Goal: Use online tool/utility: Utilize a website feature to perform a specific function

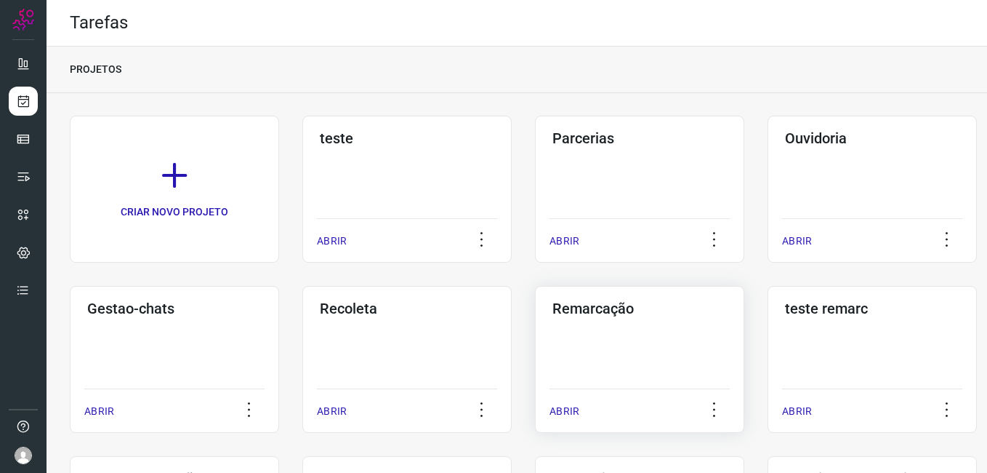
click at [628, 309] on h3 "Remarcação" at bounding box center [640, 308] width 175 height 17
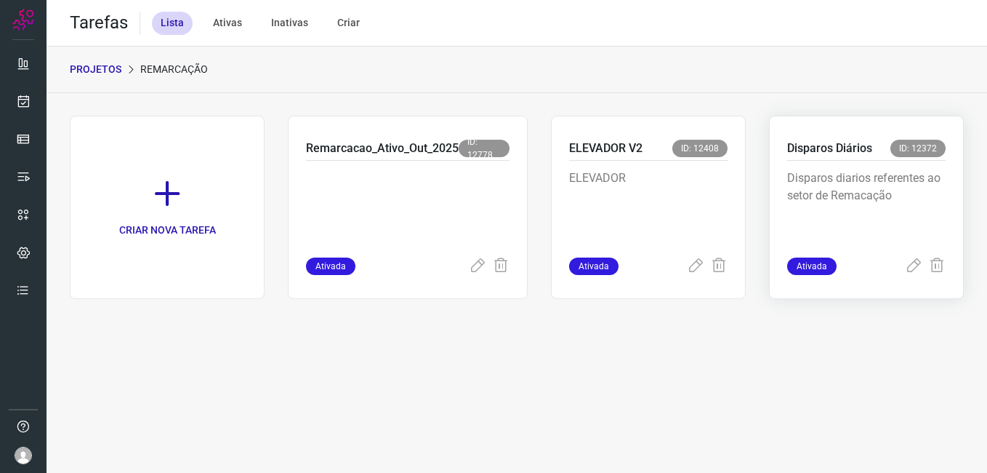
click at [893, 193] on p "Disparos diarios referentes ao setor de Remacação" at bounding box center [866, 205] width 159 height 73
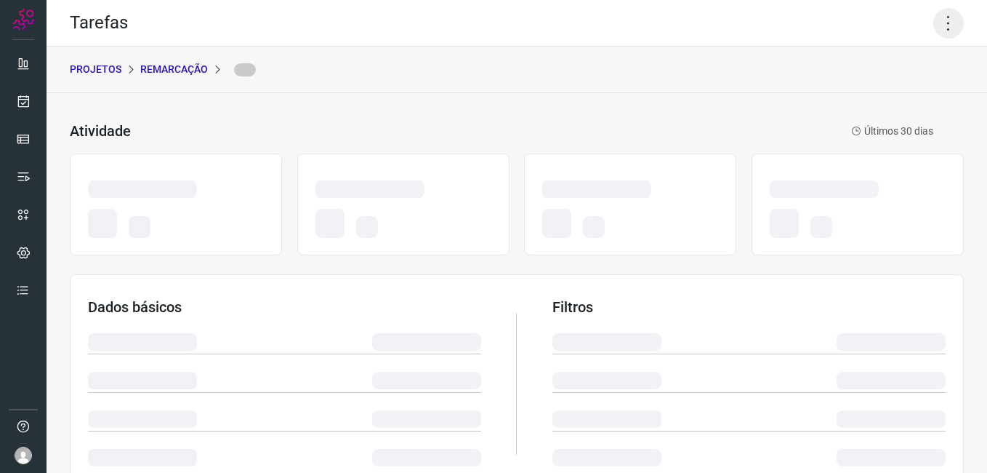
click at [939, 24] on icon at bounding box center [949, 23] width 31 height 31
click at [934, 27] on icon at bounding box center [949, 23] width 31 height 31
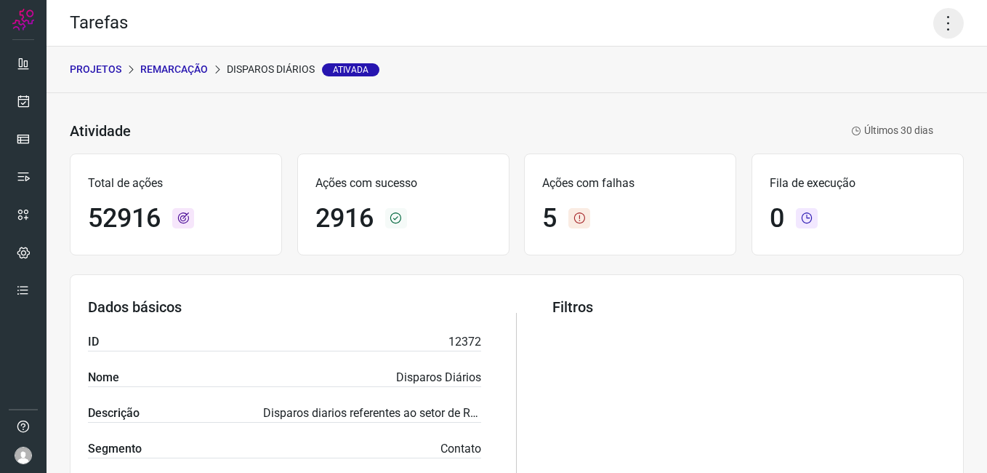
click at [934, 27] on icon at bounding box center [949, 23] width 31 height 31
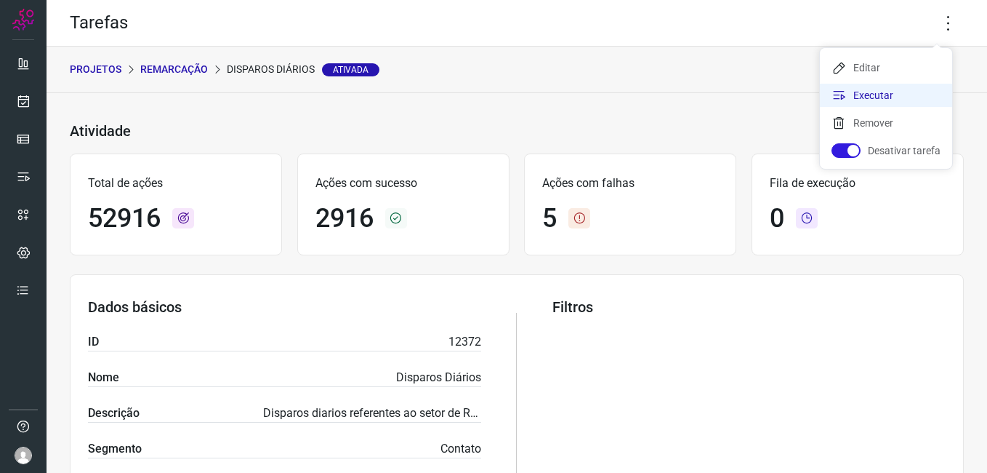
click at [899, 92] on li "Executar" at bounding box center [886, 95] width 132 height 23
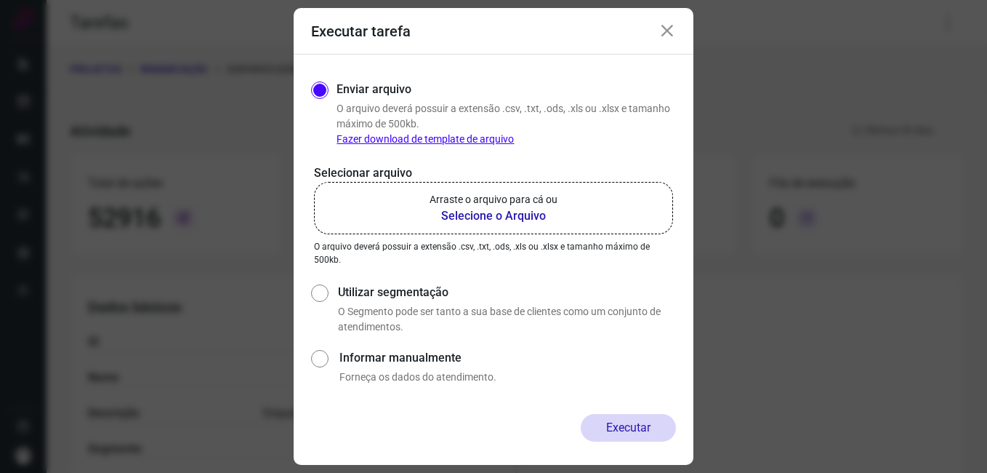
click at [521, 212] on b "Selecione o Arquivo" at bounding box center [494, 215] width 128 height 17
click at [0, 0] on input "Arraste o arquivo para cá ou Selecione o Arquivo" at bounding box center [0, 0] width 0 height 0
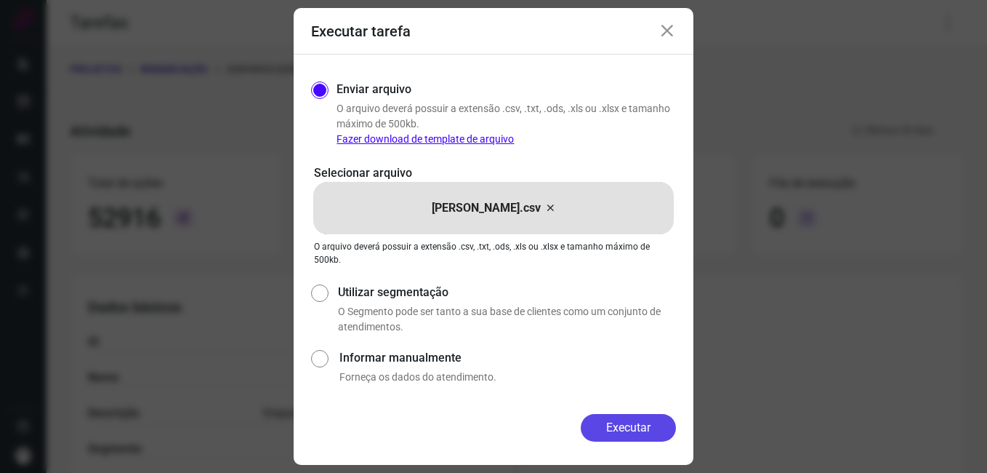
click at [632, 429] on button "Executar" at bounding box center [628, 428] width 95 height 28
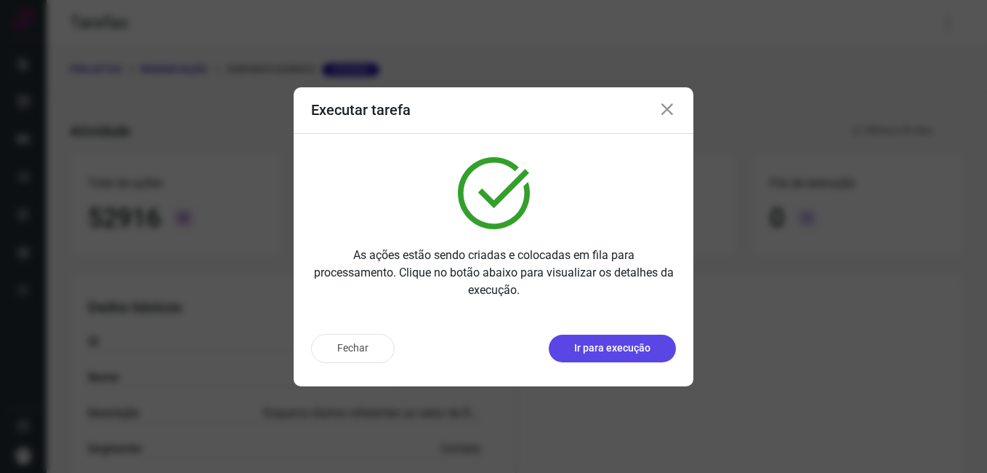
click at [630, 339] on button "Ir para execução" at bounding box center [612, 348] width 127 height 28
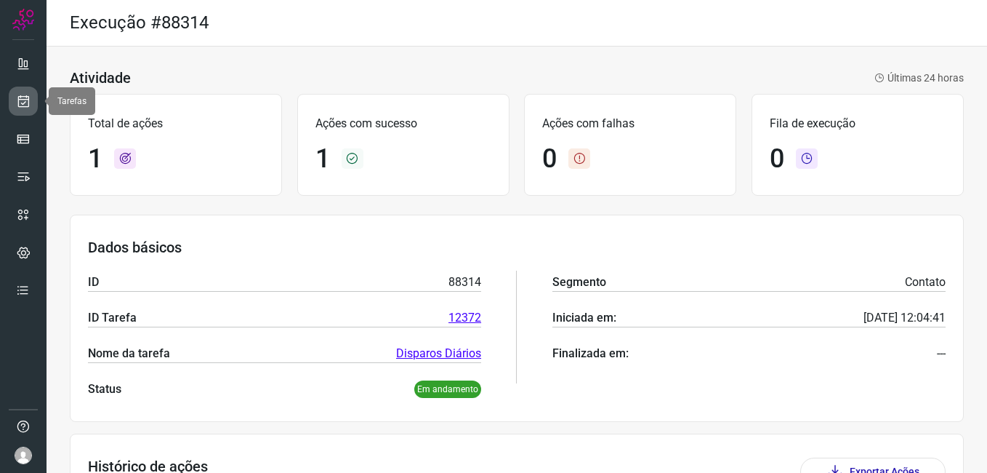
click at [15, 92] on link at bounding box center [23, 101] width 29 height 29
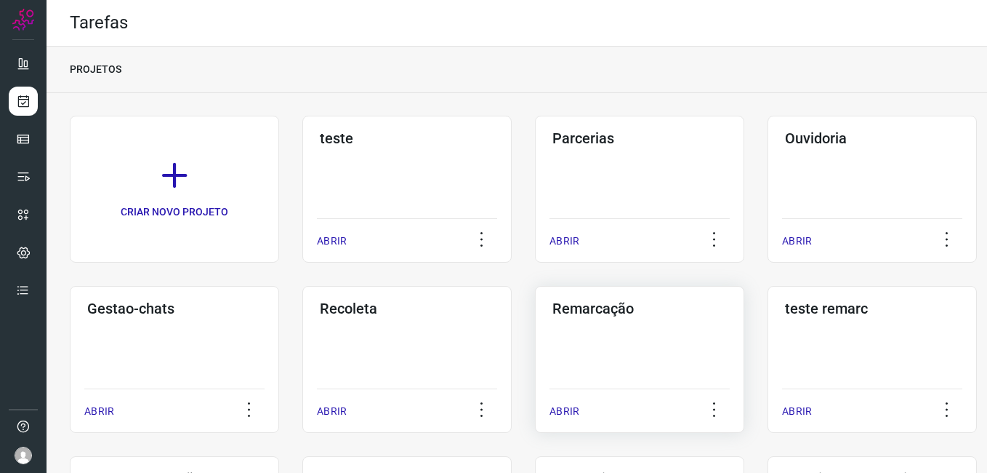
click at [613, 338] on div "Remarcação ABRIR" at bounding box center [639, 359] width 209 height 147
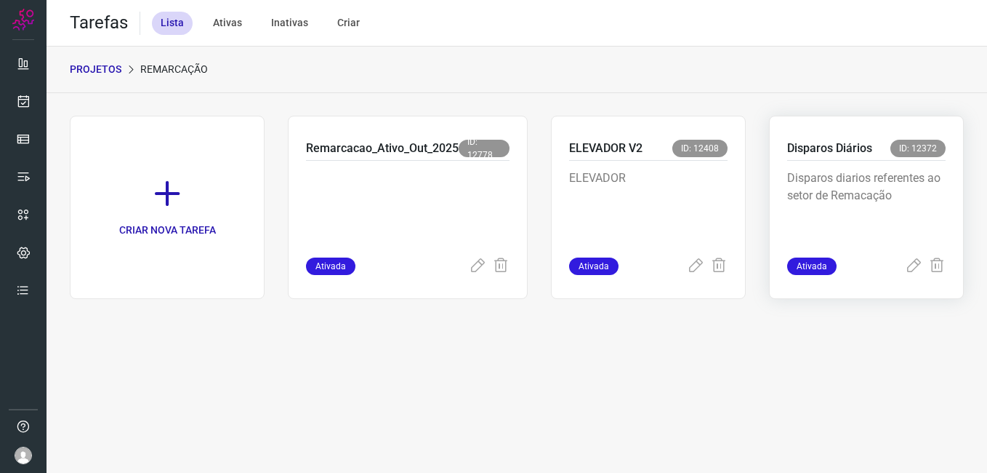
click at [825, 165] on div "Disparos diarios referentes ao setor de Remacação" at bounding box center [866, 209] width 159 height 97
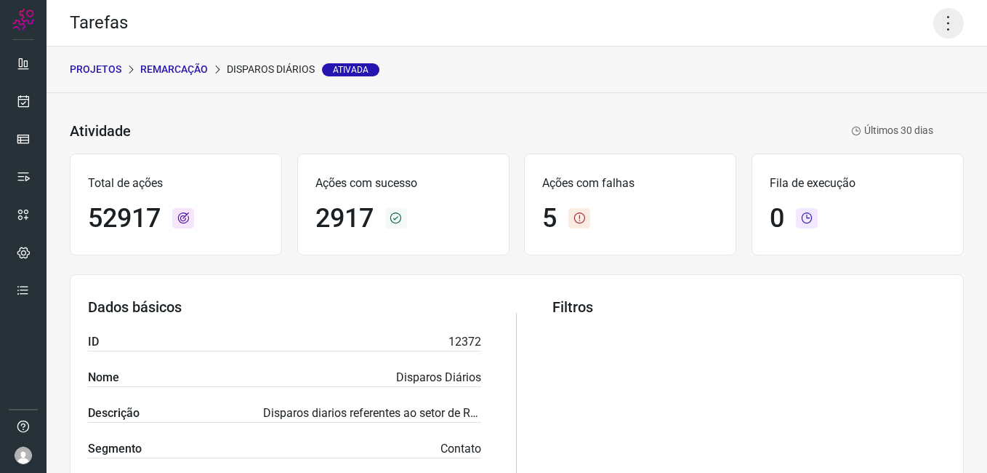
click at [934, 19] on icon at bounding box center [949, 23] width 31 height 31
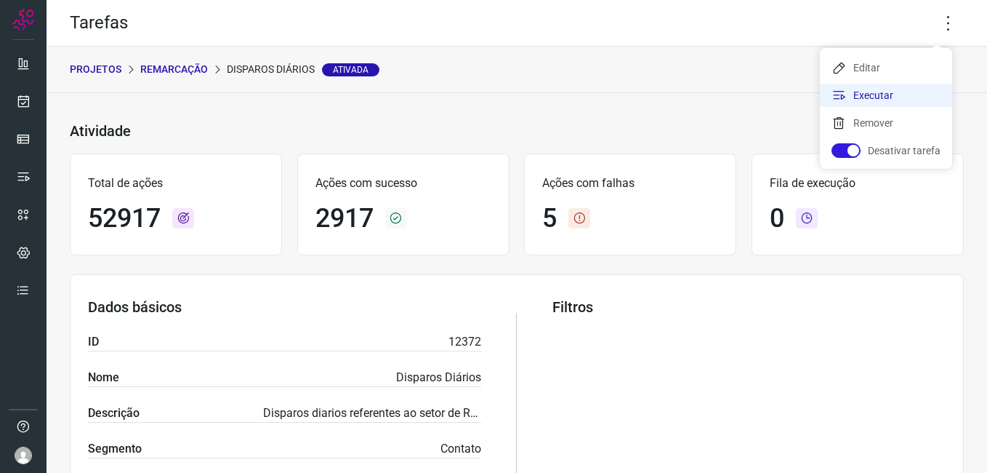
click at [872, 95] on li "Executar" at bounding box center [886, 95] width 132 height 23
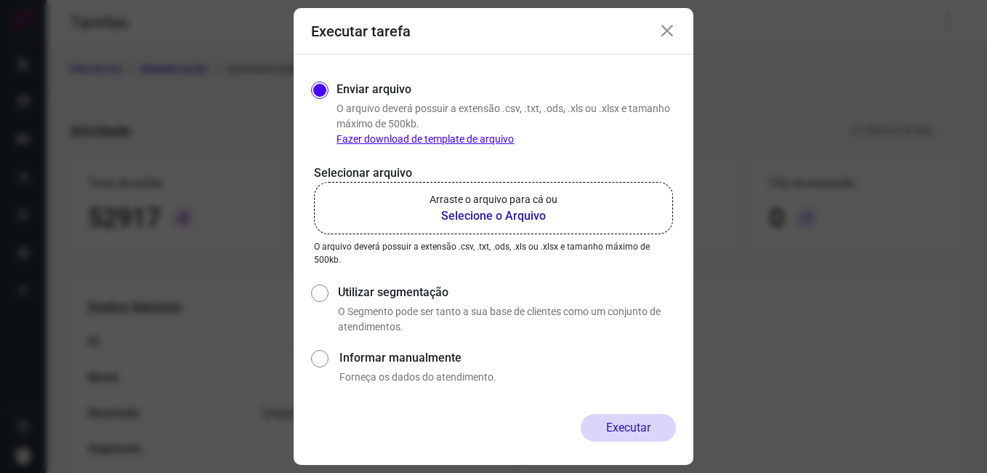
click at [514, 209] on b "Selecione o Arquivo" at bounding box center [494, 215] width 128 height 17
click at [0, 0] on input "Arraste o arquivo para cá ou Selecione o Arquivo" at bounding box center [0, 0] width 0 height 0
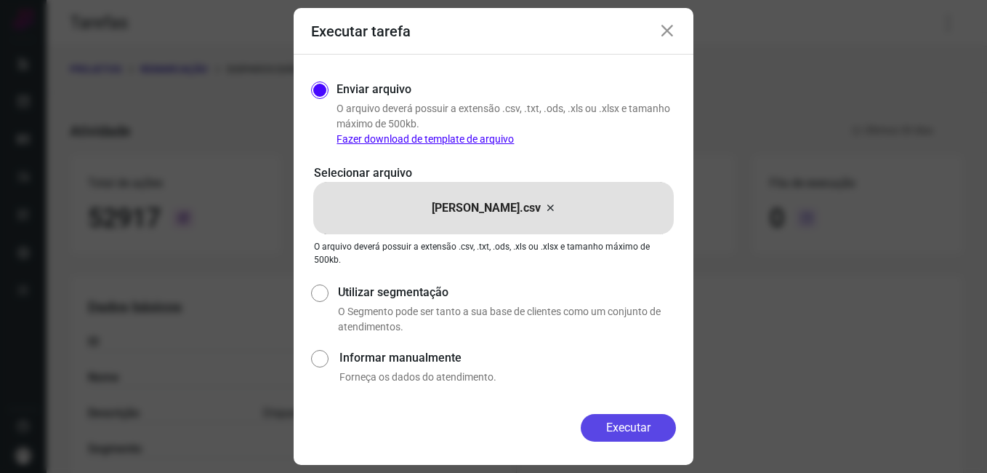
click at [633, 420] on button "Executar" at bounding box center [628, 428] width 95 height 28
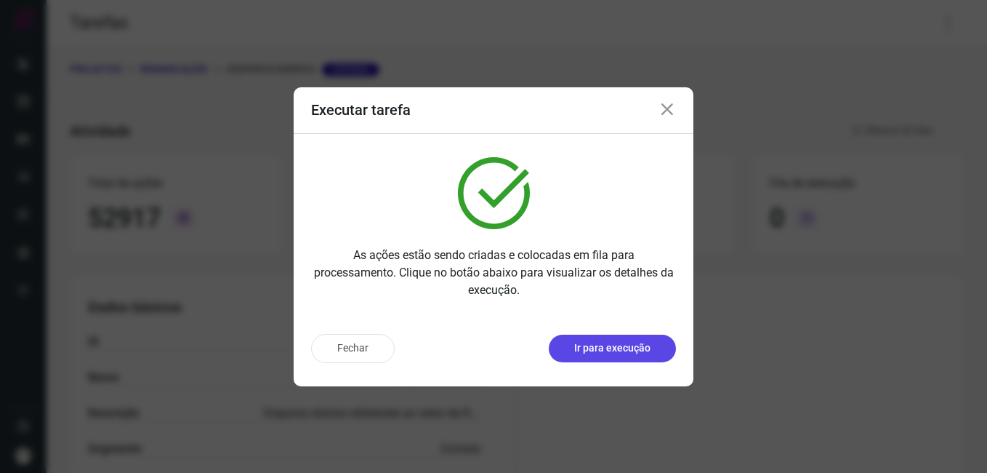
click at [609, 340] on button "Ir para execução" at bounding box center [612, 348] width 127 height 28
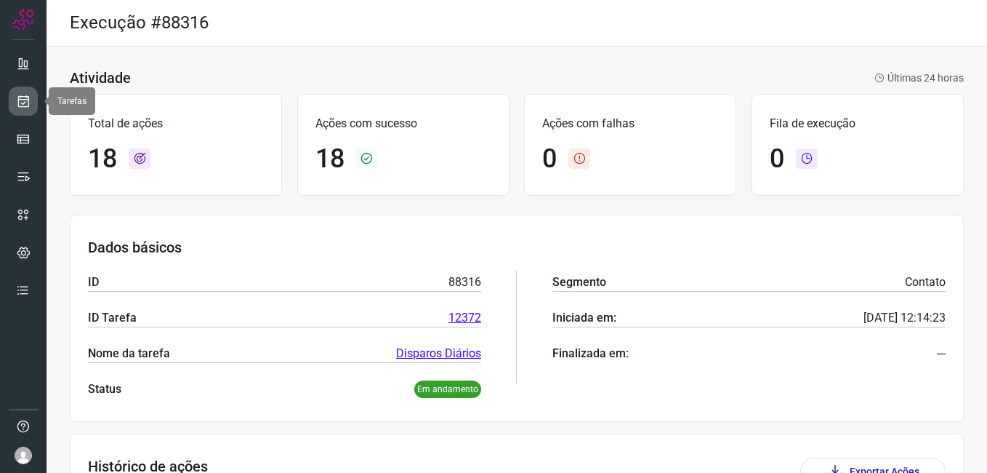
click at [13, 115] on link at bounding box center [23, 101] width 29 height 29
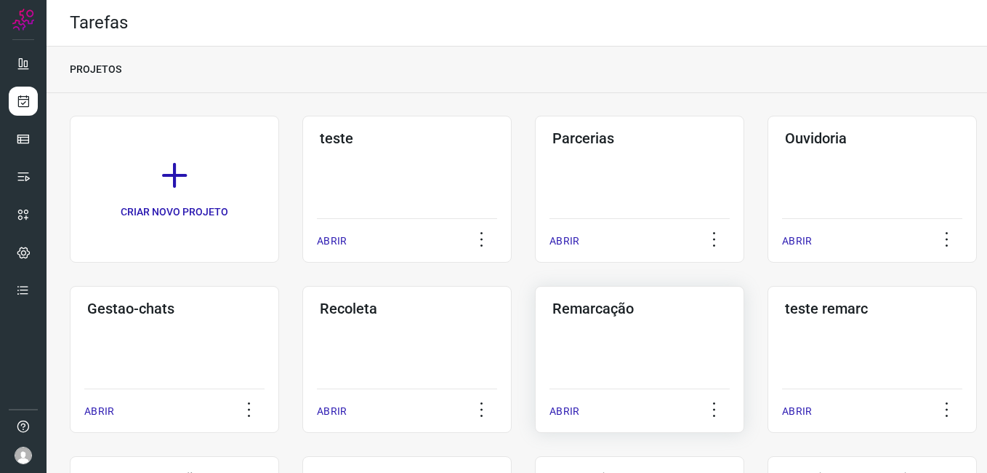
click at [625, 337] on div "Remarcação ABRIR" at bounding box center [639, 359] width 209 height 147
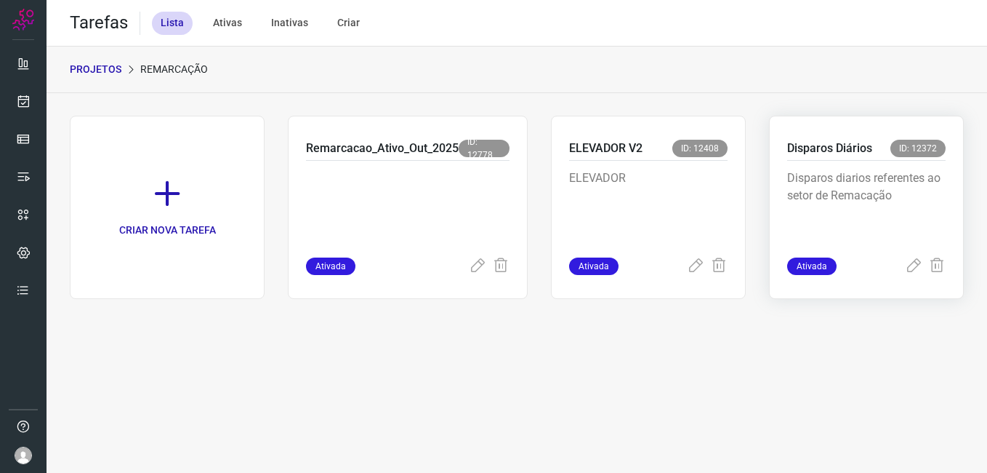
click at [855, 182] on p "Disparos diarios referentes ao setor de Remacação" at bounding box center [866, 205] width 159 height 73
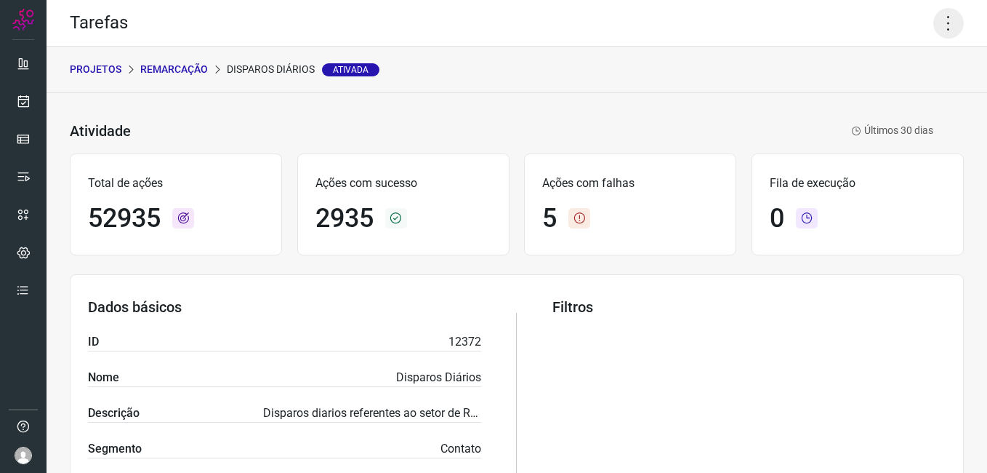
click at [934, 16] on icon at bounding box center [949, 23] width 31 height 31
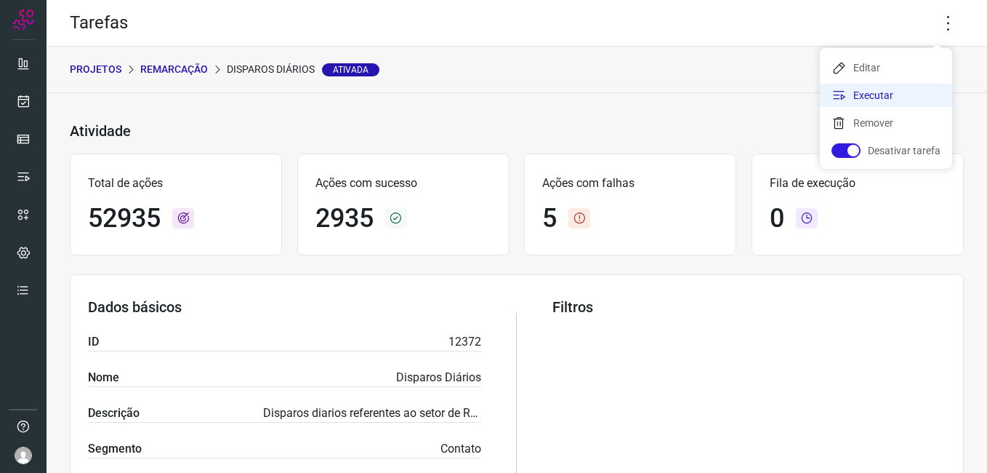
click at [896, 88] on li "Executar" at bounding box center [886, 95] width 132 height 23
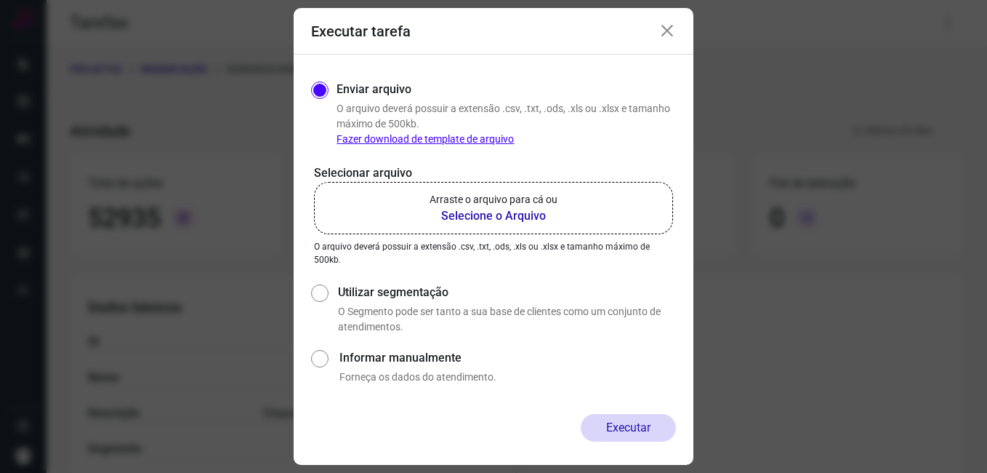
click at [505, 212] on b "Selecione o Arquivo" at bounding box center [494, 215] width 128 height 17
click at [0, 0] on input "Arraste o arquivo para cá ou Selecione o Arquivo" at bounding box center [0, 0] width 0 height 0
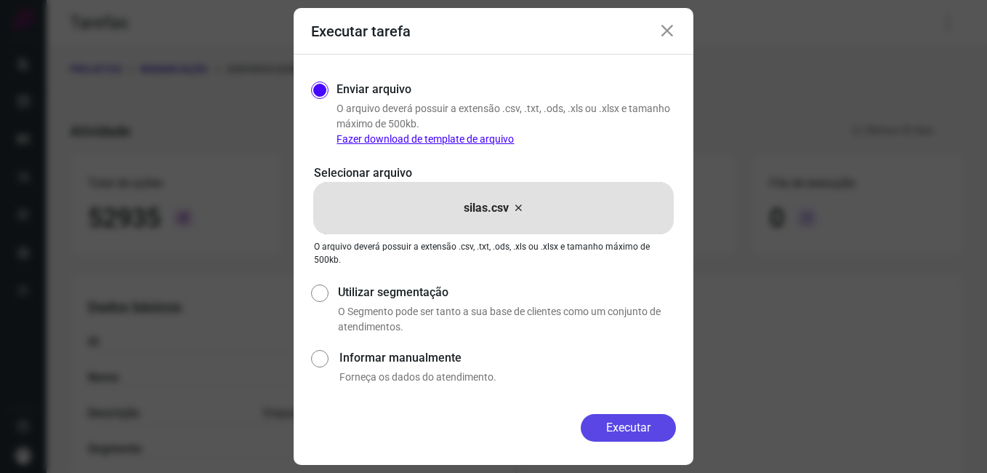
click at [623, 427] on button "Executar" at bounding box center [628, 428] width 95 height 28
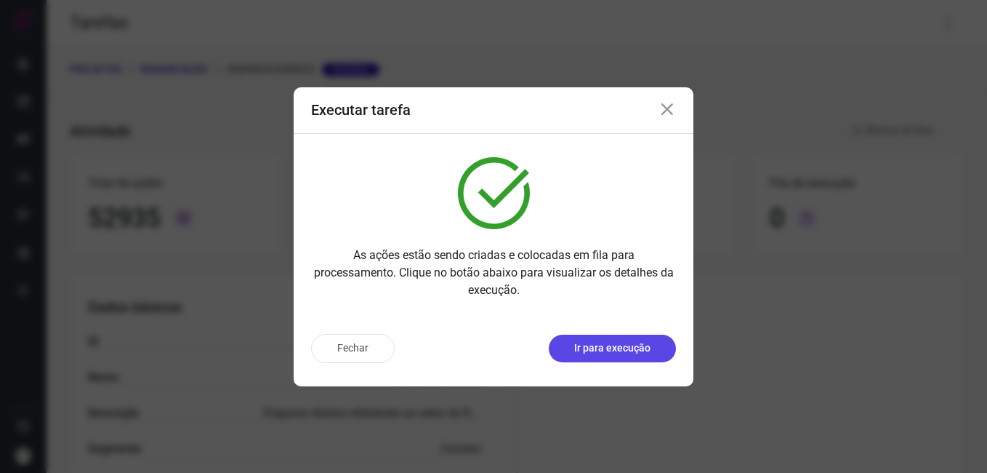
click at [594, 342] on p "Ir para execução" at bounding box center [612, 347] width 76 height 15
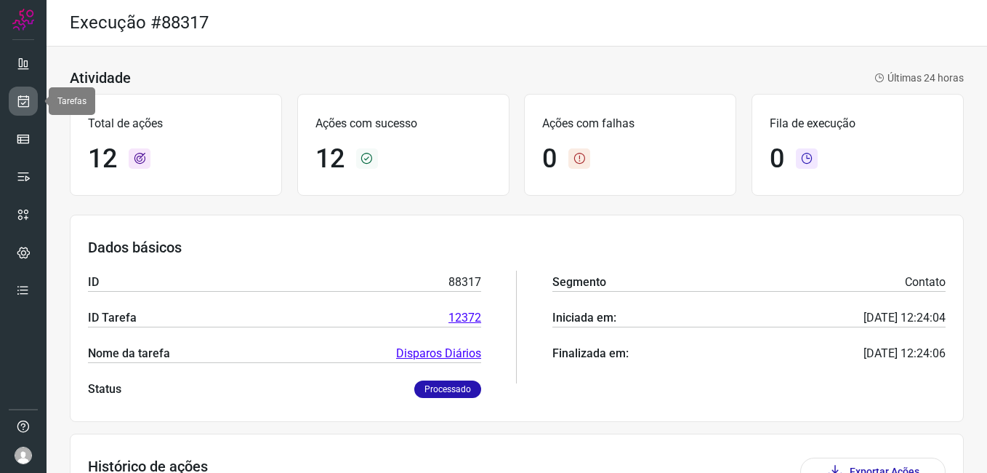
click at [23, 105] on icon at bounding box center [23, 101] width 15 height 15
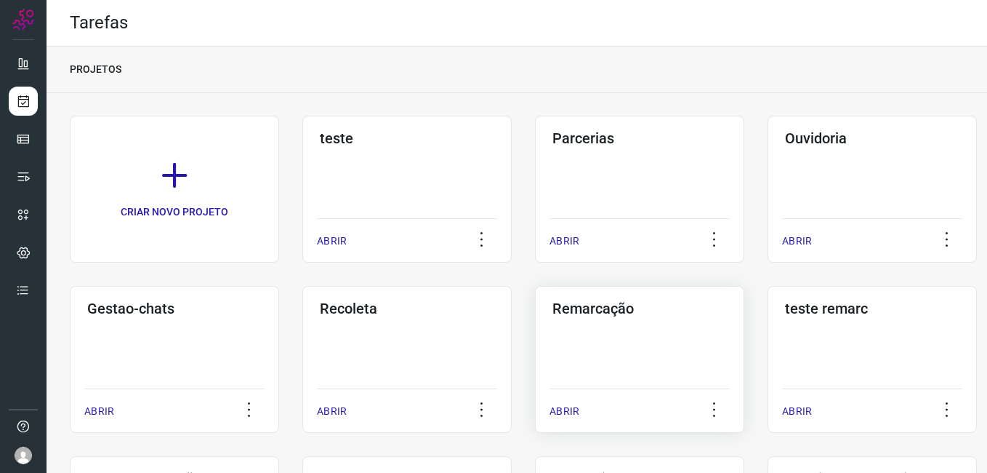
click at [662, 321] on div "Remarcação ABRIR" at bounding box center [639, 359] width 209 height 147
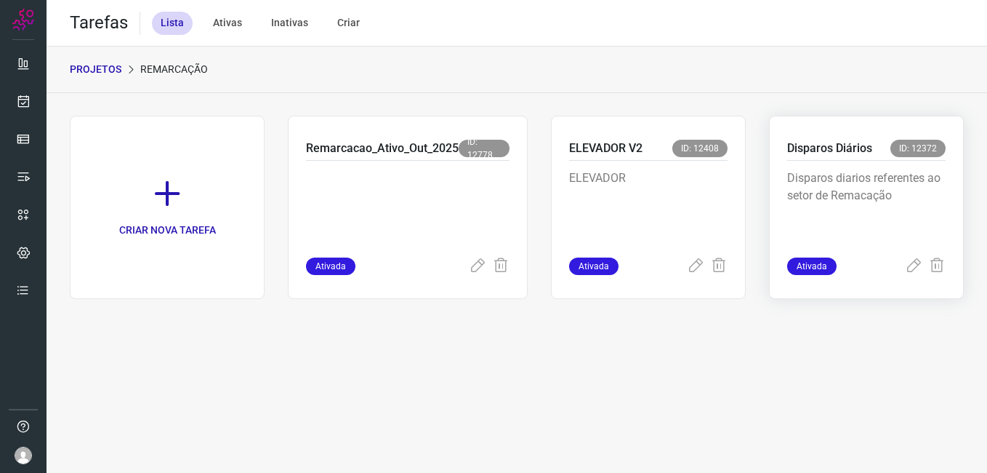
click at [894, 176] on p "Disparos diarios referentes ao setor de Remacação" at bounding box center [866, 205] width 159 height 73
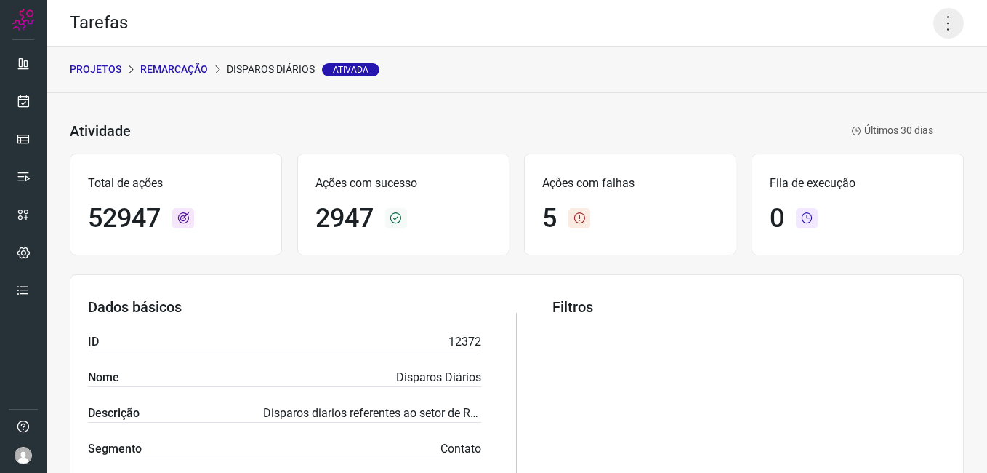
click at [936, 28] on icon at bounding box center [949, 23] width 31 height 31
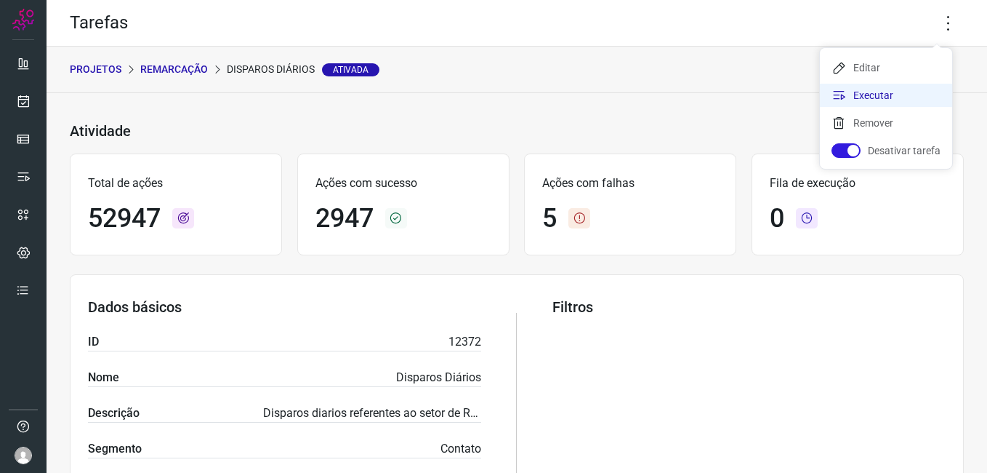
click at [856, 96] on li "Executar" at bounding box center [886, 95] width 132 height 23
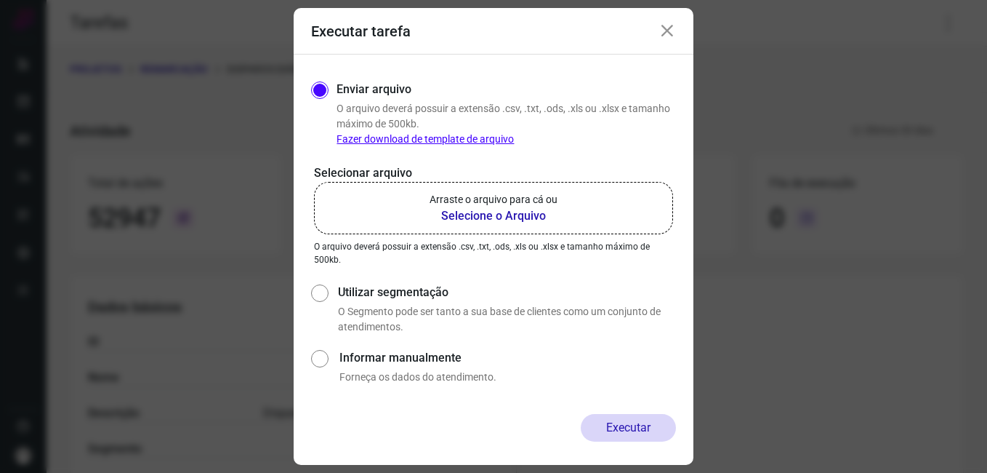
click at [487, 218] on b "Selecione o Arquivo" at bounding box center [494, 215] width 128 height 17
click at [0, 0] on input "Arraste o arquivo para cá ou Selecione o Arquivo" at bounding box center [0, 0] width 0 height 0
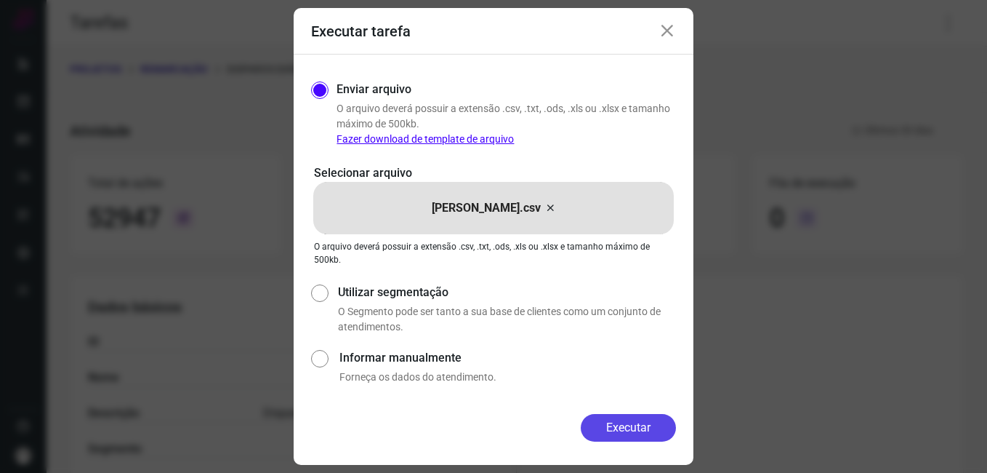
click at [620, 417] on button "Executar" at bounding box center [628, 428] width 95 height 28
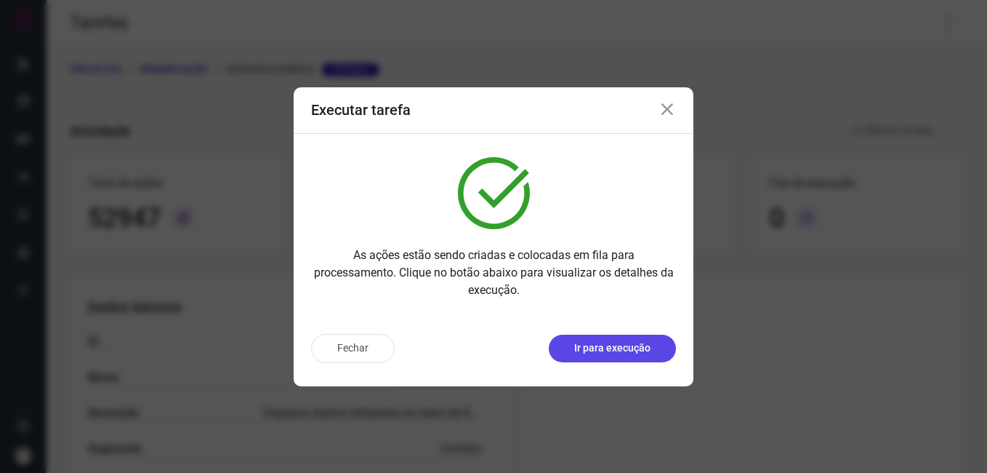
click at [635, 343] on p "Ir para execução" at bounding box center [612, 347] width 76 height 15
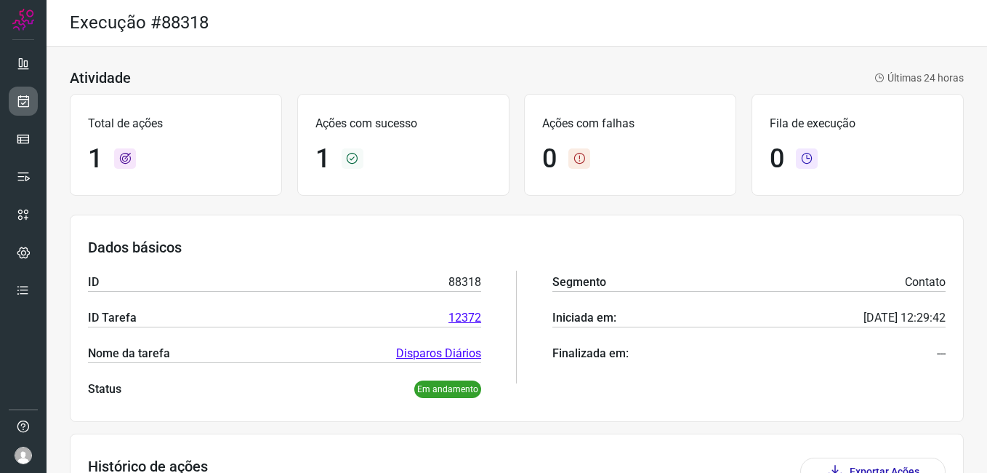
click at [27, 107] on icon at bounding box center [23, 101] width 15 height 15
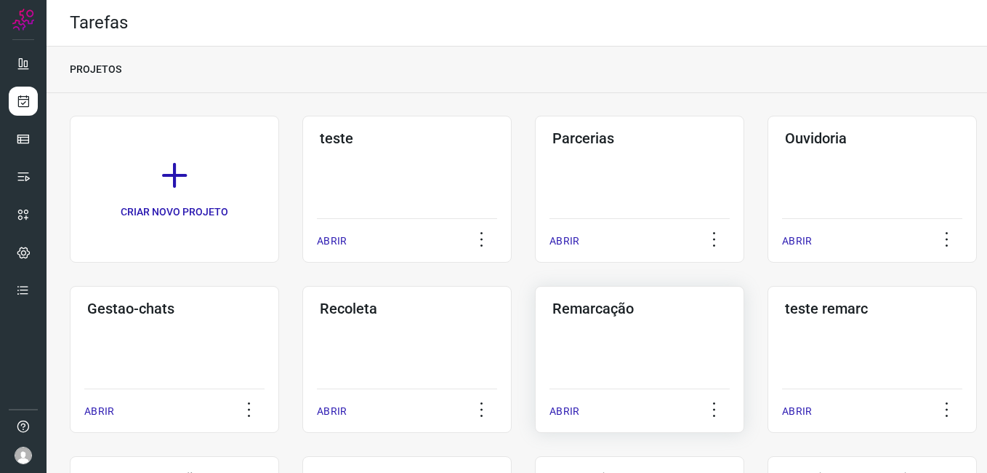
click at [642, 309] on h3 "Remarcação" at bounding box center [640, 308] width 175 height 17
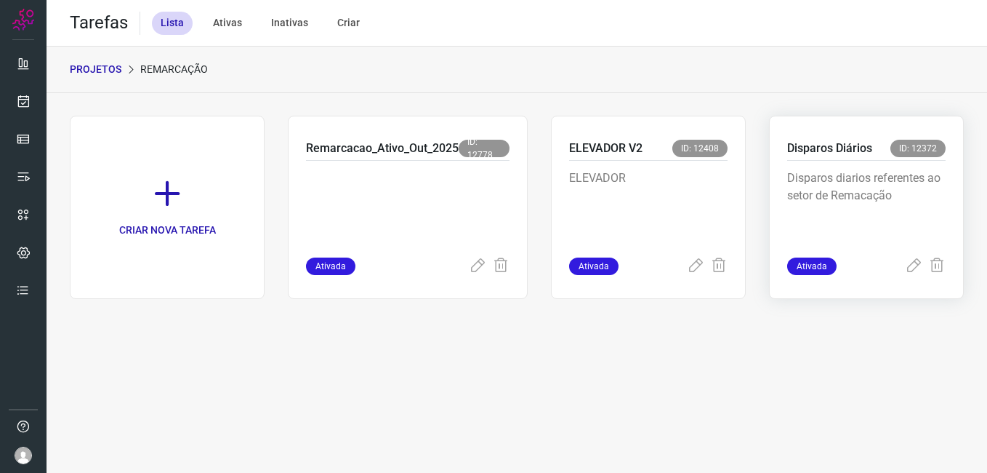
click at [865, 191] on p "Disparos diarios referentes ao setor de Remacação" at bounding box center [866, 205] width 159 height 73
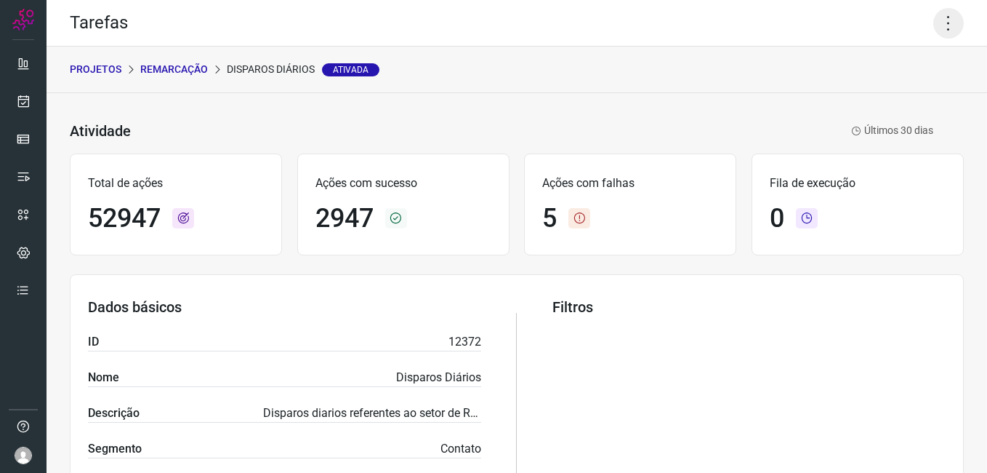
click at [937, 23] on icon at bounding box center [949, 23] width 31 height 31
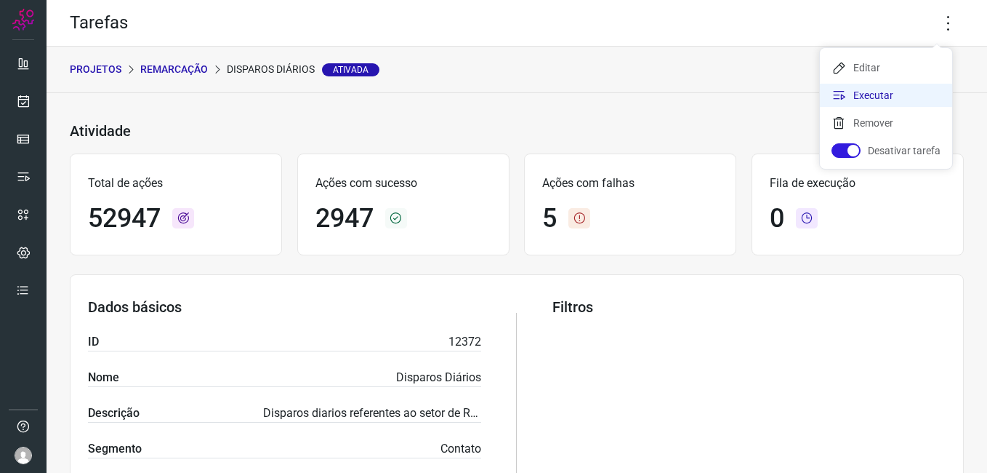
click at [881, 94] on li "Executar" at bounding box center [886, 95] width 132 height 23
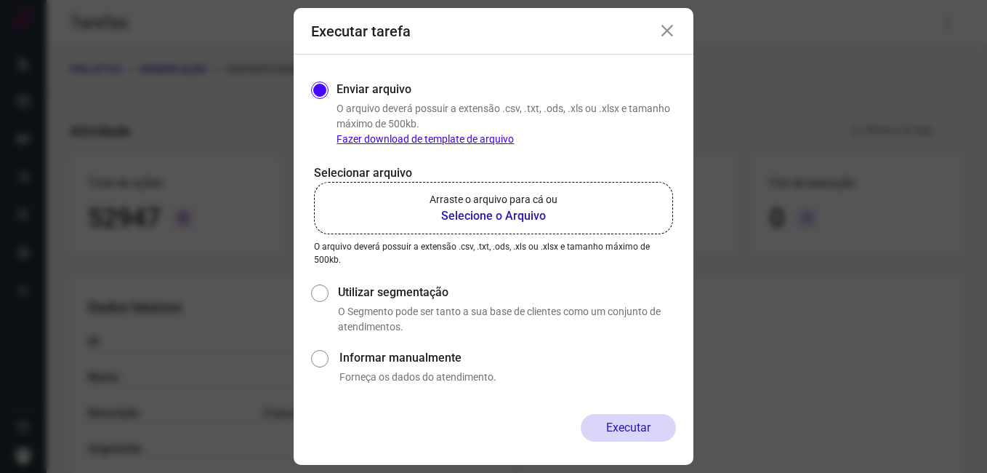
click at [534, 216] on b "Selecione o Arquivo" at bounding box center [494, 215] width 128 height 17
click at [0, 0] on input "Arraste o arquivo para cá ou Selecione o Arquivo" at bounding box center [0, 0] width 0 height 0
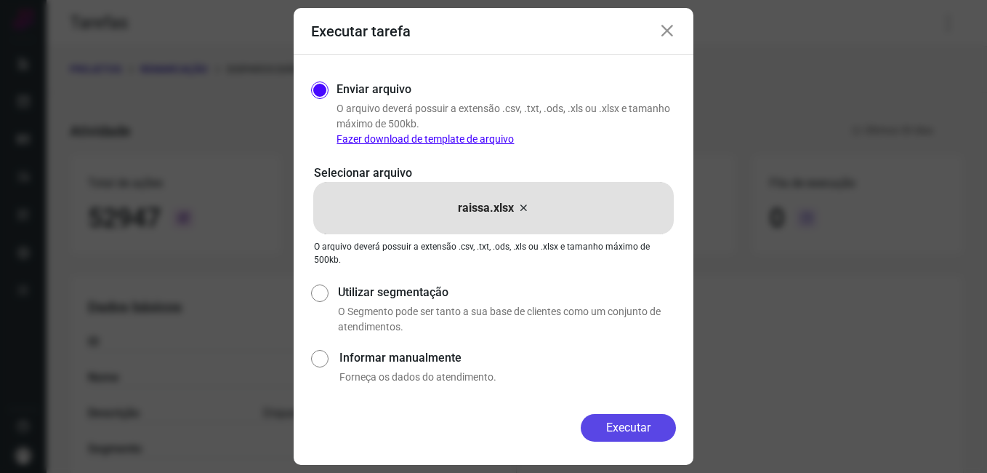
click at [593, 430] on button "Executar" at bounding box center [628, 428] width 95 height 28
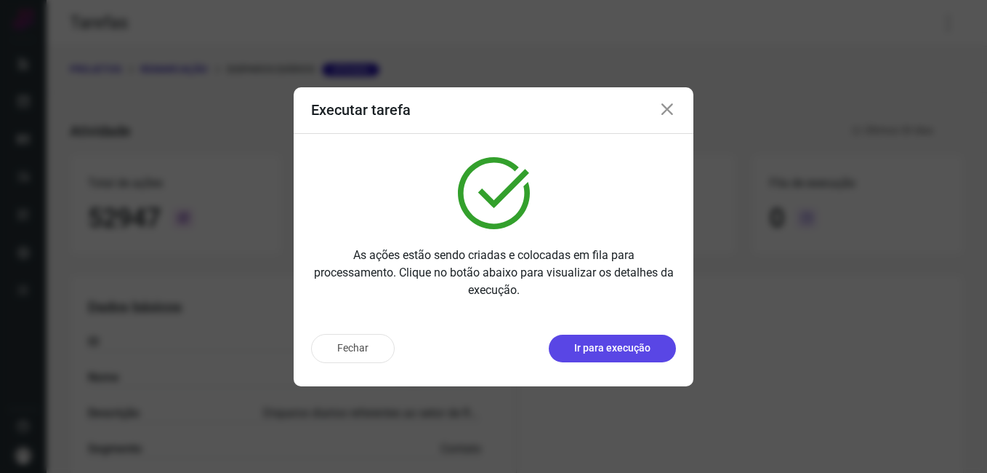
click at [629, 349] on p "Ir para execução" at bounding box center [612, 347] width 76 height 15
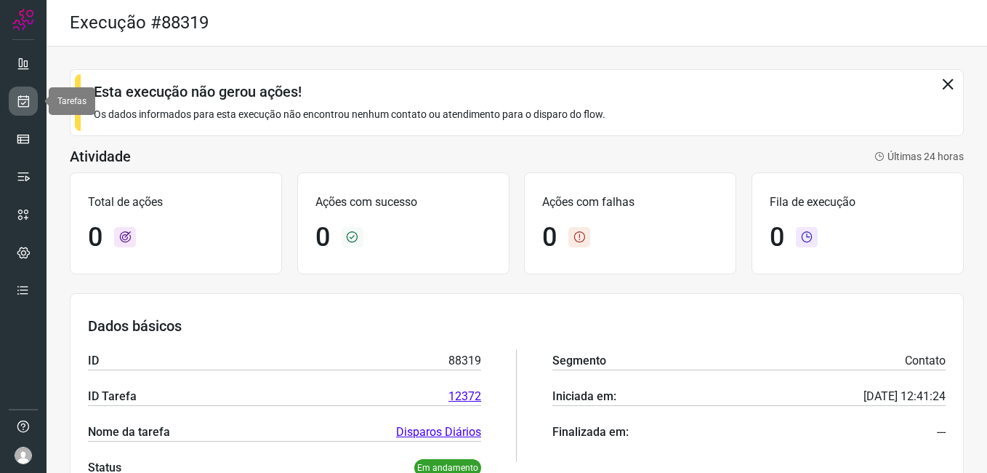
click at [30, 113] on link at bounding box center [23, 101] width 29 height 29
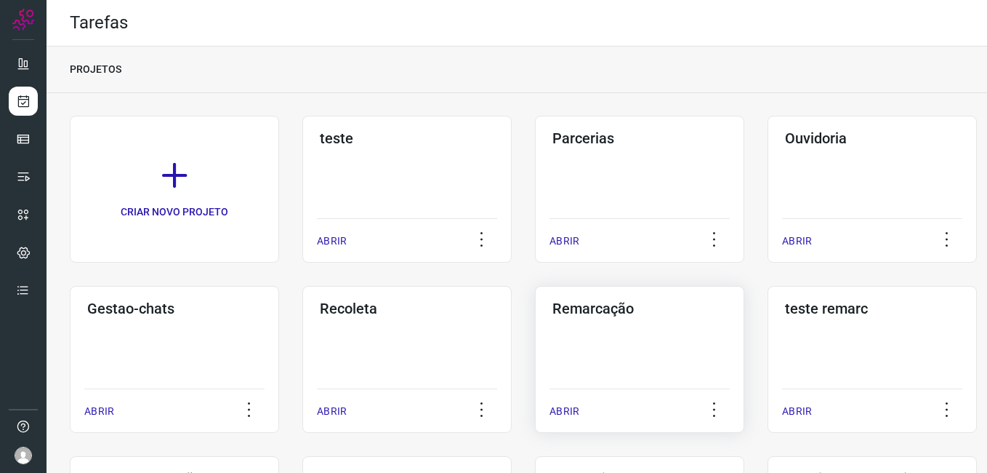
click at [617, 338] on div "Remarcação ABRIR" at bounding box center [639, 359] width 209 height 147
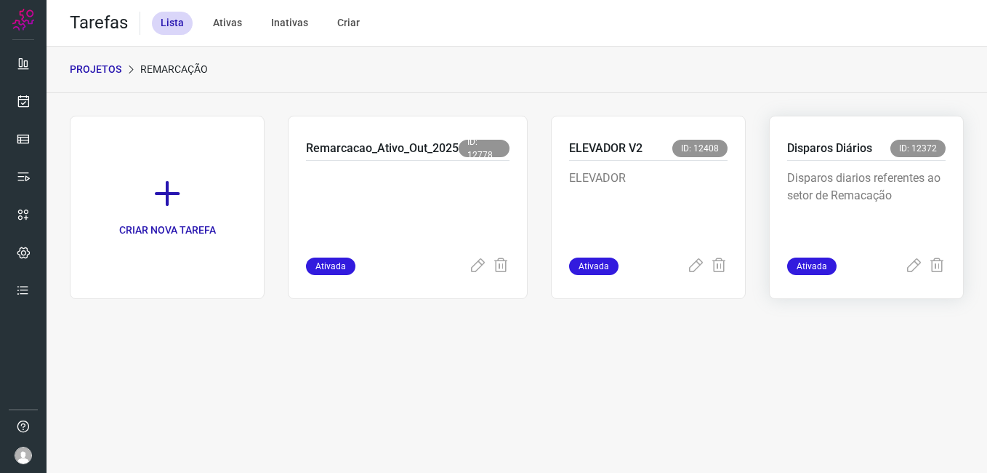
click at [834, 185] on p "Disparos diarios referentes ao setor de Remacação" at bounding box center [866, 205] width 159 height 73
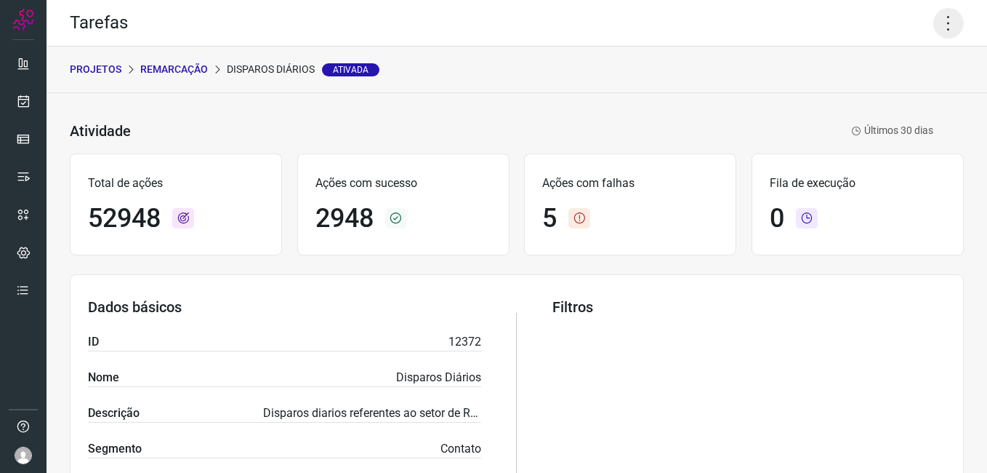
click at [942, 33] on icon at bounding box center [949, 23] width 31 height 31
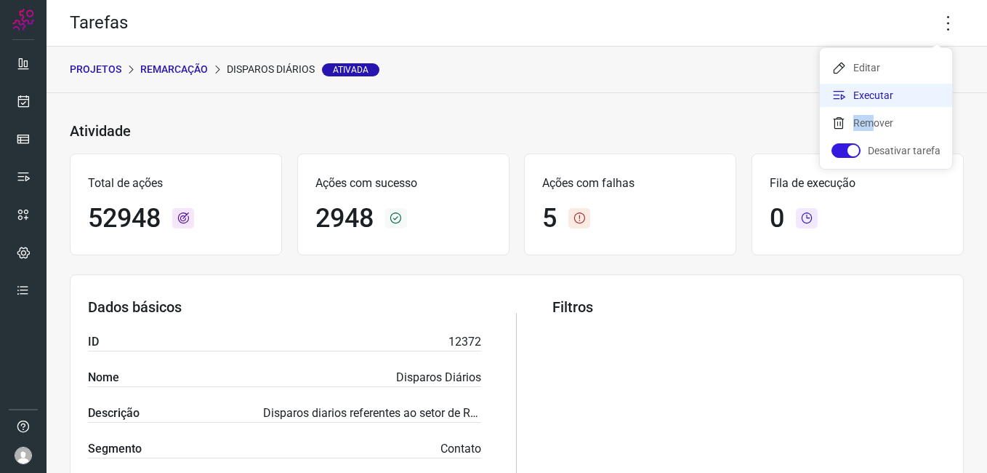
drag, startPoint x: 865, startPoint y: 122, endPoint x: 873, endPoint y: 88, distance: 35.1
click at [873, 88] on ul "Editar Executar Remover Desativar tarefa" at bounding box center [886, 108] width 132 height 121
drag, startPoint x: 873, startPoint y: 88, endPoint x: 867, endPoint y: 97, distance: 11.5
click at [867, 97] on li "Executar" at bounding box center [886, 95] width 132 height 23
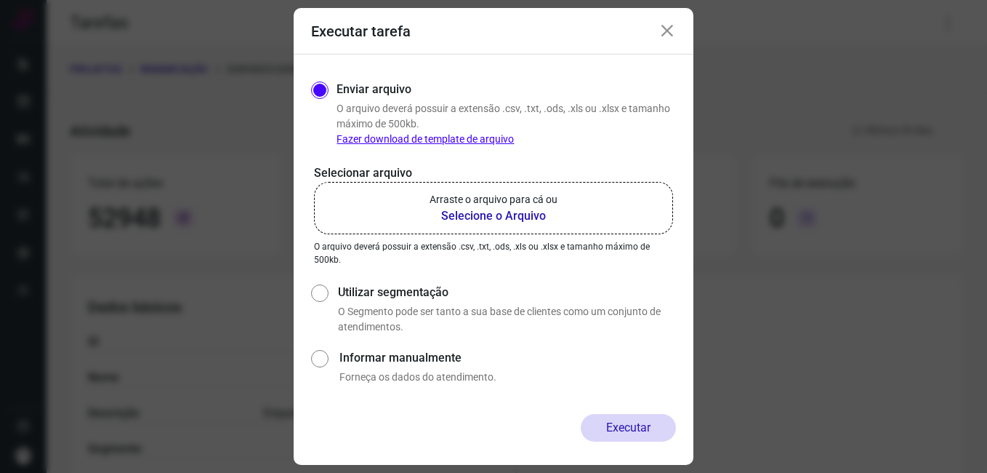
click at [538, 207] on b "Selecione o Arquivo" at bounding box center [494, 215] width 128 height 17
click at [0, 0] on input "Arraste o arquivo para cá ou Selecione o Arquivo" at bounding box center [0, 0] width 0 height 0
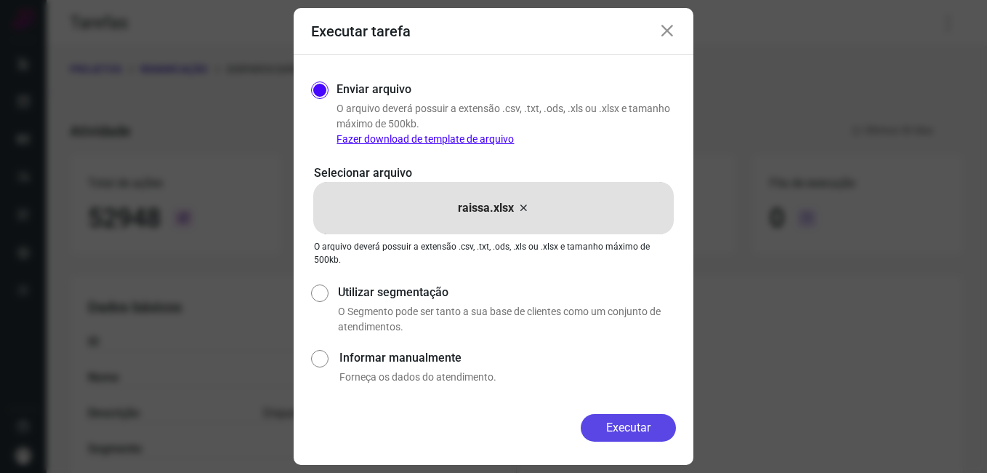
click at [672, 431] on button "Executar" at bounding box center [628, 428] width 95 height 28
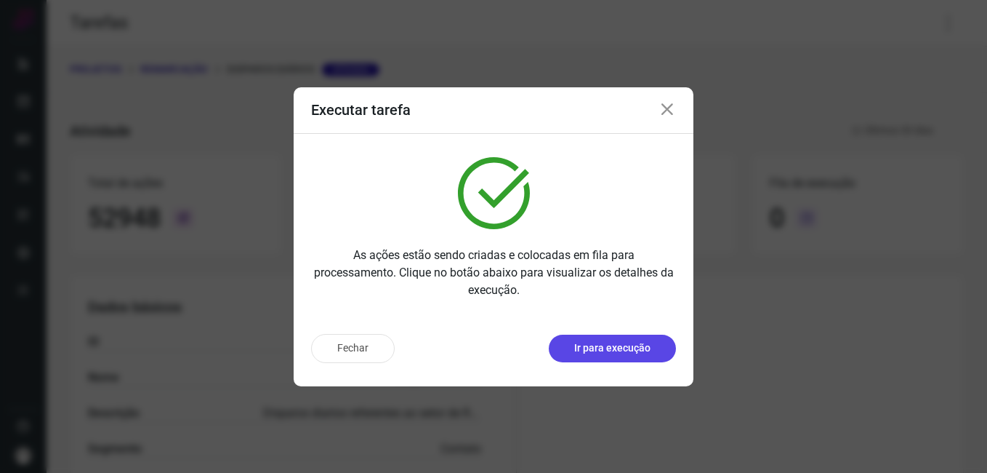
click at [606, 347] on p "Ir para execução" at bounding box center [612, 347] width 76 height 15
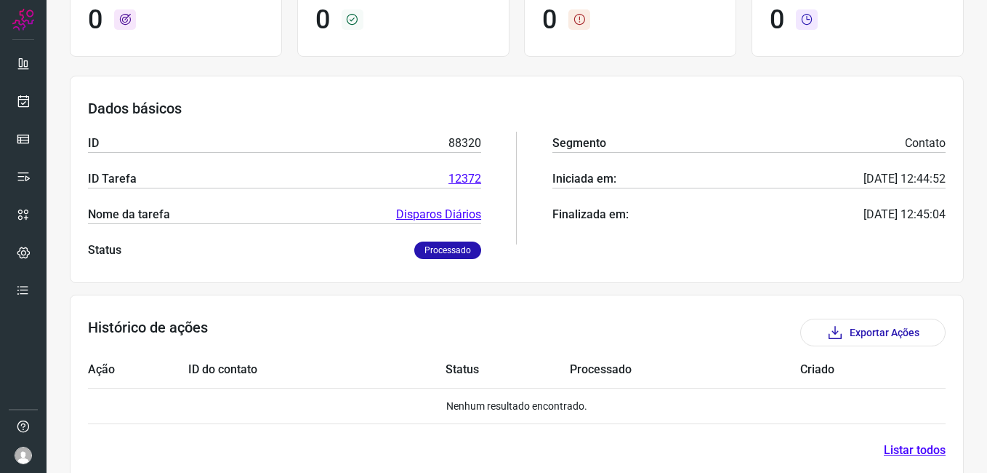
scroll to position [218, 0]
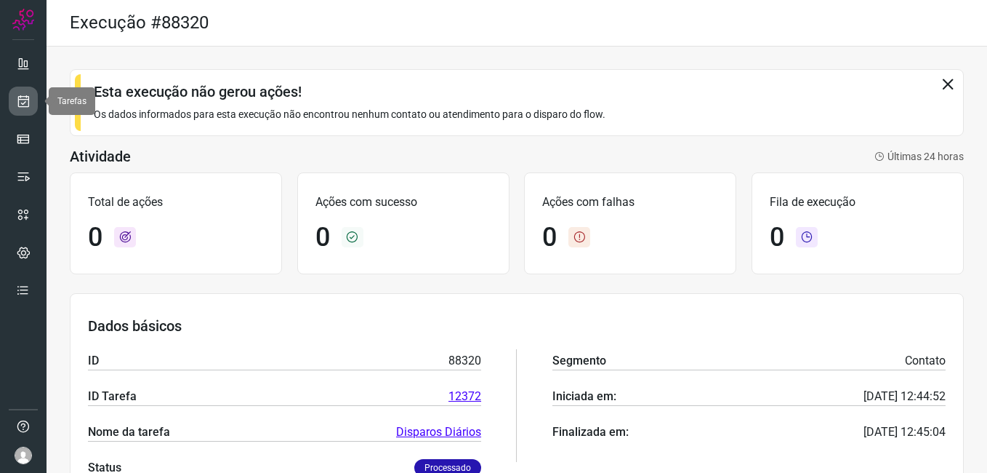
click at [22, 101] on icon at bounding box center [23, 101] width 15 height 15
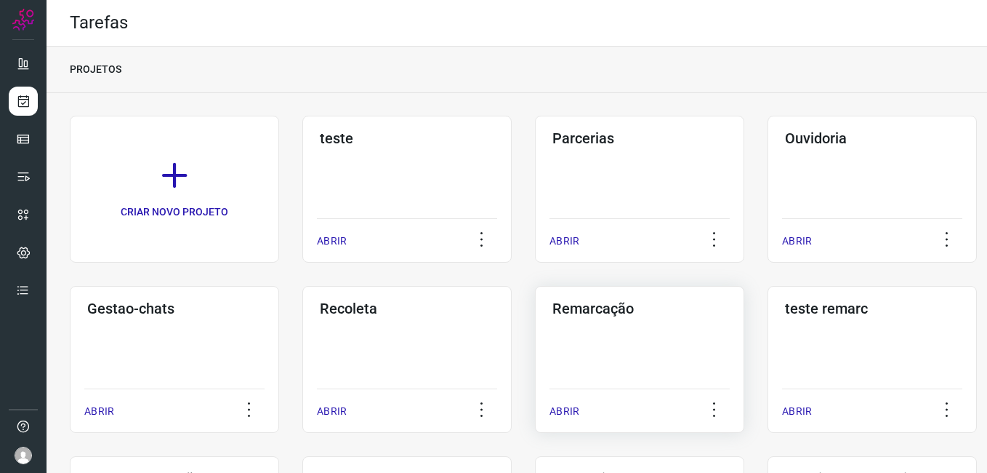
click at [587, 336] on div "Remarcação ABRIR" at bounding box center [639, 359] width 209 height 147
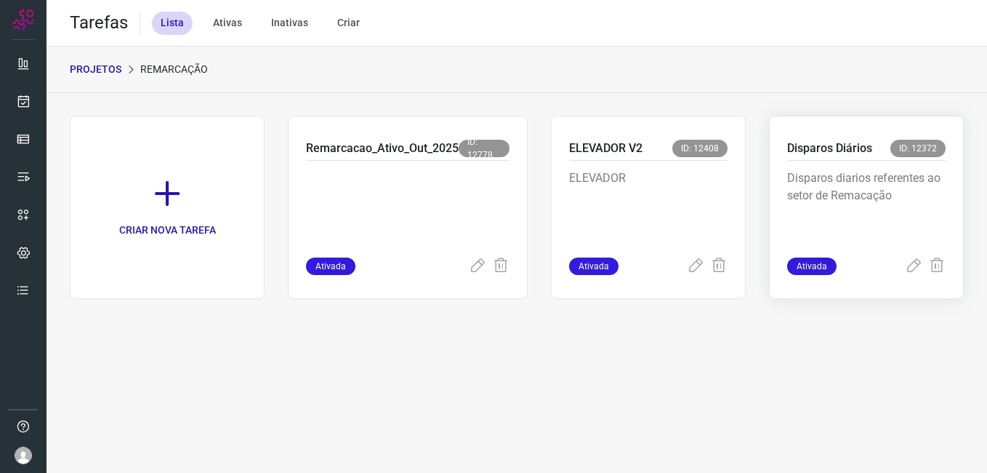
click at [825, 148] on p "Disparos Diários" at bounding box center [829, 148] width 85 height 17
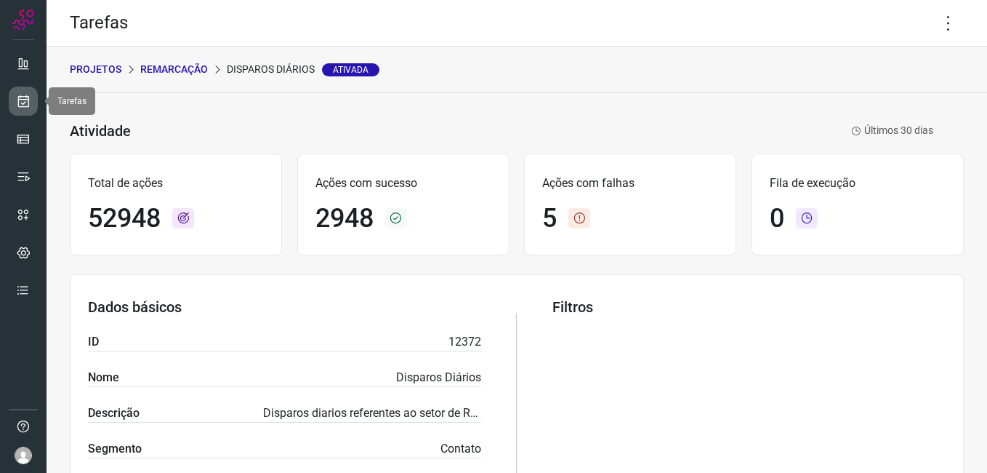
click at [31, 106] on link at bounding box center [23, 101] width 29 height 29
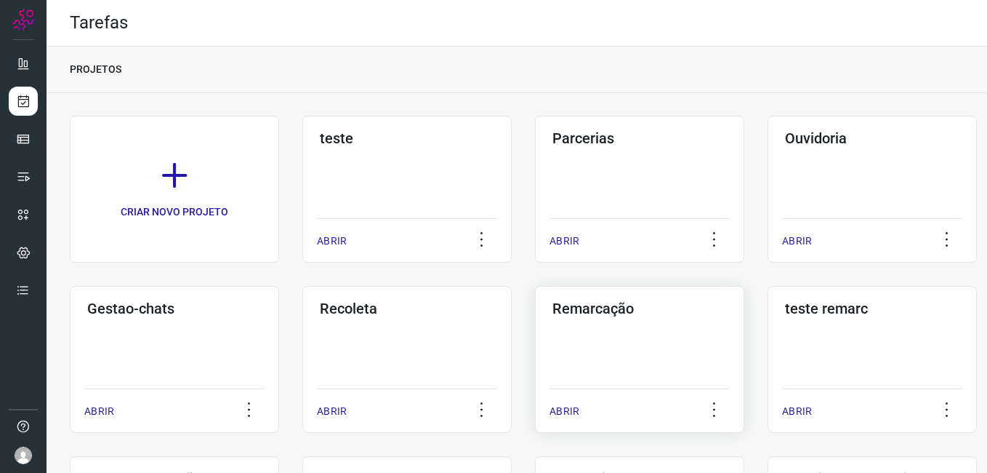
click at [646, 305] on h3 "Remarcação" at bounding box center [640, 308] width 175 height 17
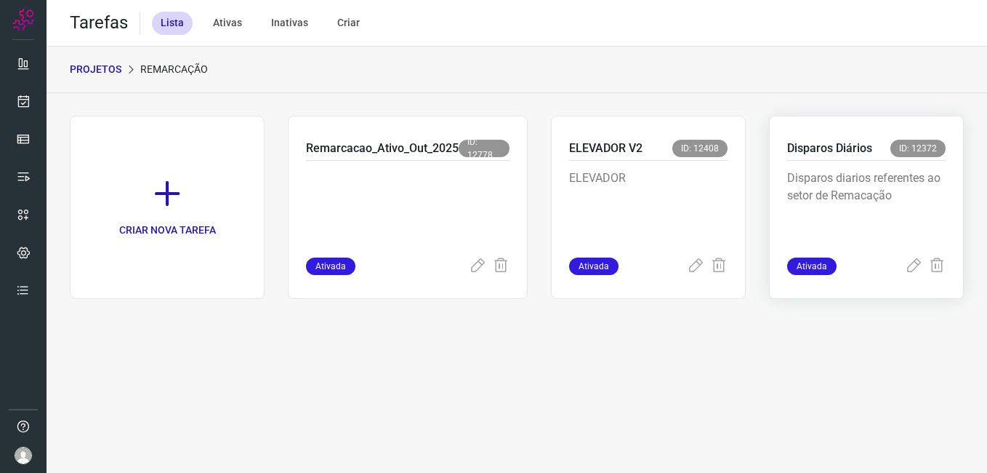
click at [846, 178] on p "Disparos diarios referentes ao setor de Remacação" at bounding box center [866, 205] width 159 height 73
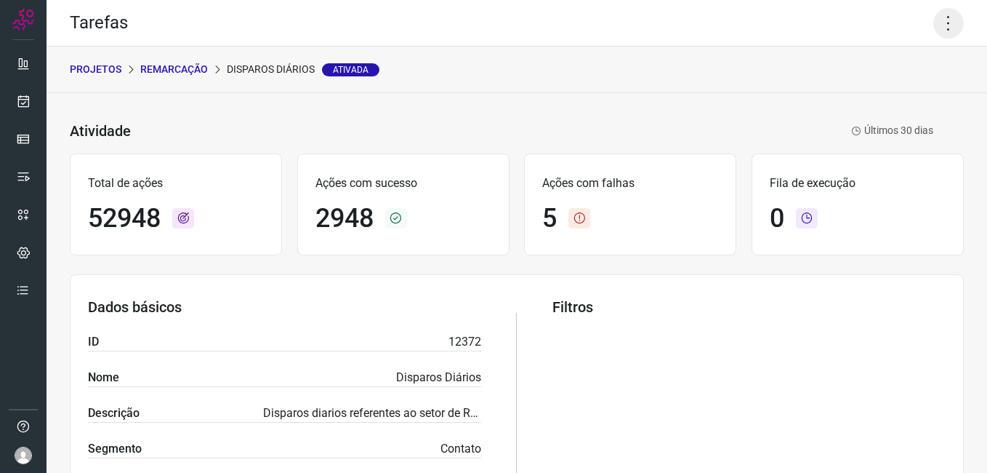
click at [937, 33] on icon at bounding box center [949, 23] width 31 height 31
click at [902, 80] on ul "Editar Executar Remover Desativar tarefa" at bounding box center [886, 108] width 132 height 121
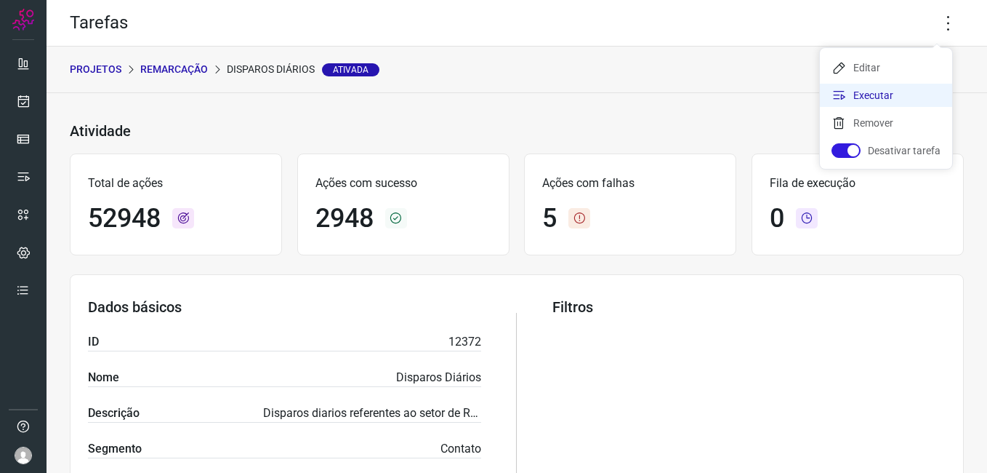
click at [898, 88] on li "Executar" at bounding box center [886, 95] width 132 height 23
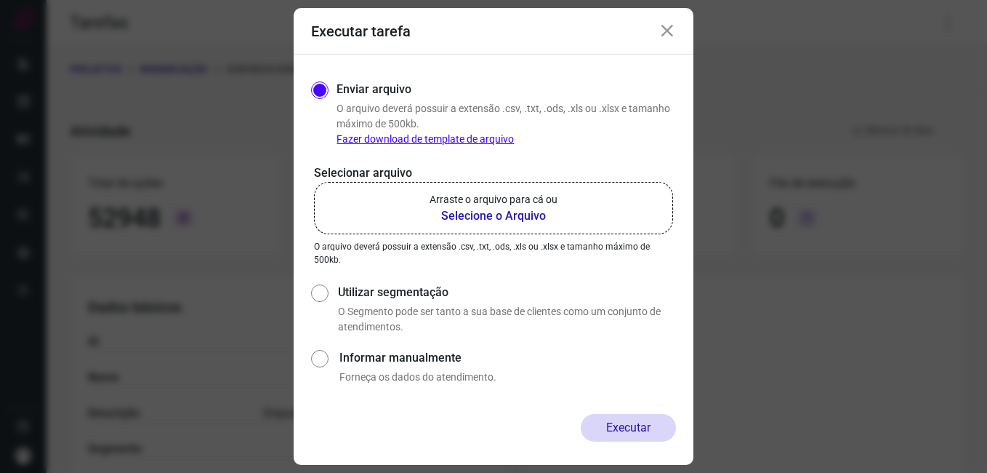
click at [537, 209] on b "Selecione o Arquivo" at bounding box center [494, 215] width 128 height 17
click at [0, 0] on input "Arraste o arquivo para cá ou Selecione o Arquivo" at bounding box center [0, 0] width 0 height 0
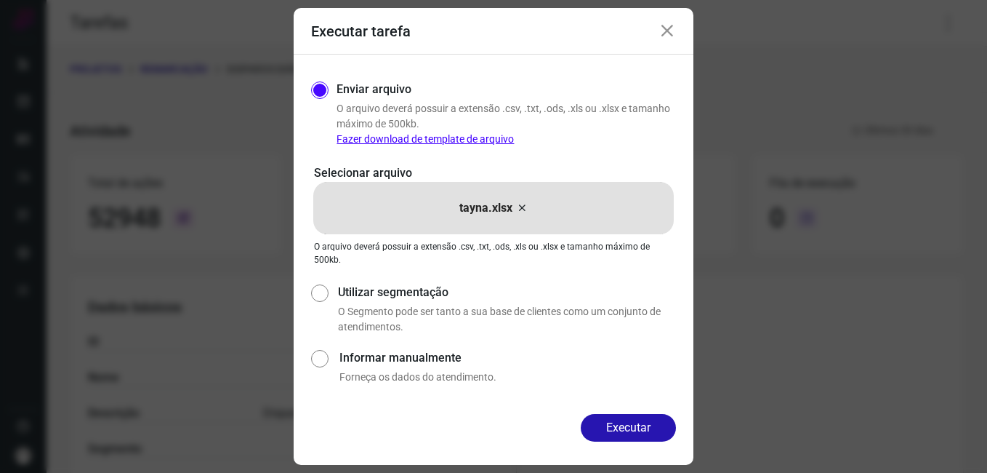
click at [638, 412] on div "Enviar arquivo O arquivo deverá possuir a extensão .csv, .txt, .ods, .xls ou .x…" at bounding box center [494, 234] width 400 height 359
click at [625, 435] on button "Executar" at bounding box center [628, 428] width 95 height 28
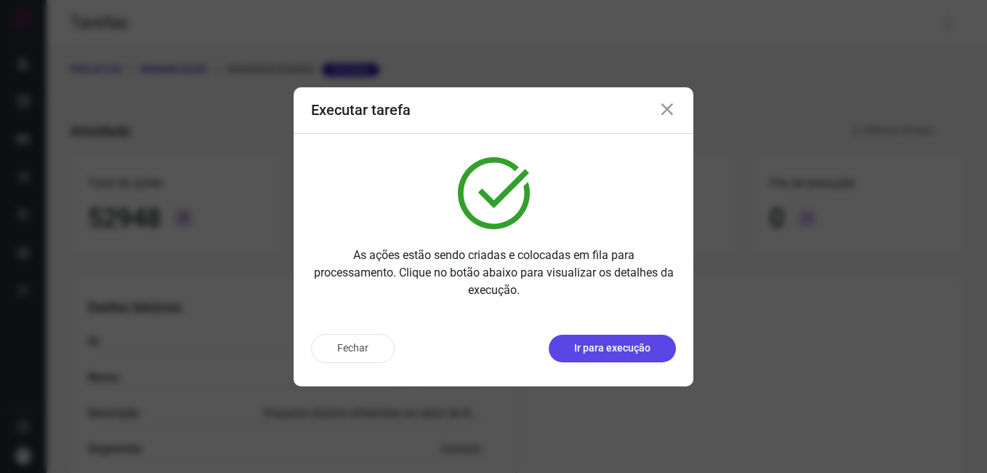
click at [631, 348] on p "Ir para execução" at bounding box center [612, 347] width 76 height 15
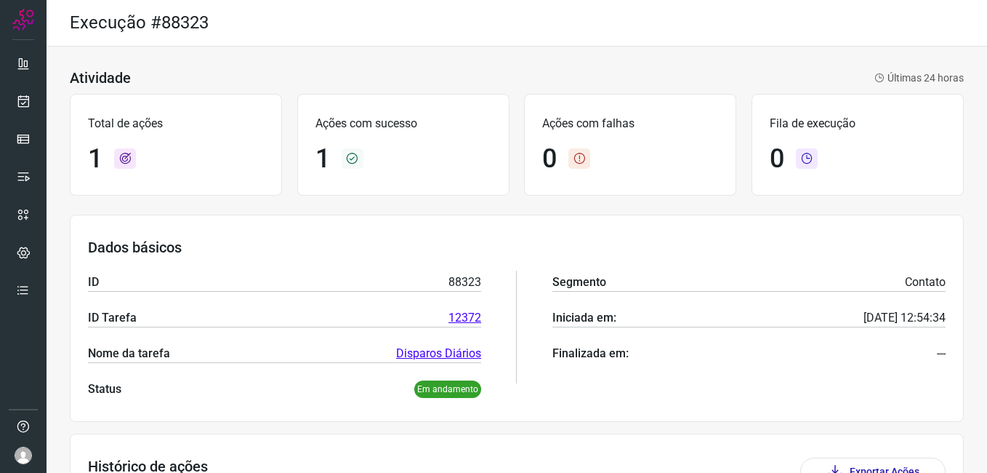
click at [41, 2] on div at bounding box center [23, 236] width 47 height 473
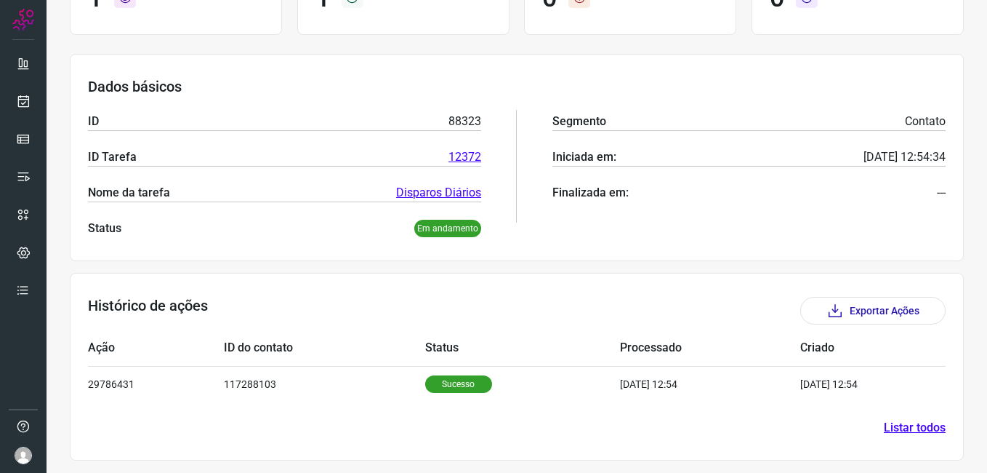
scroll to position [163, 0]
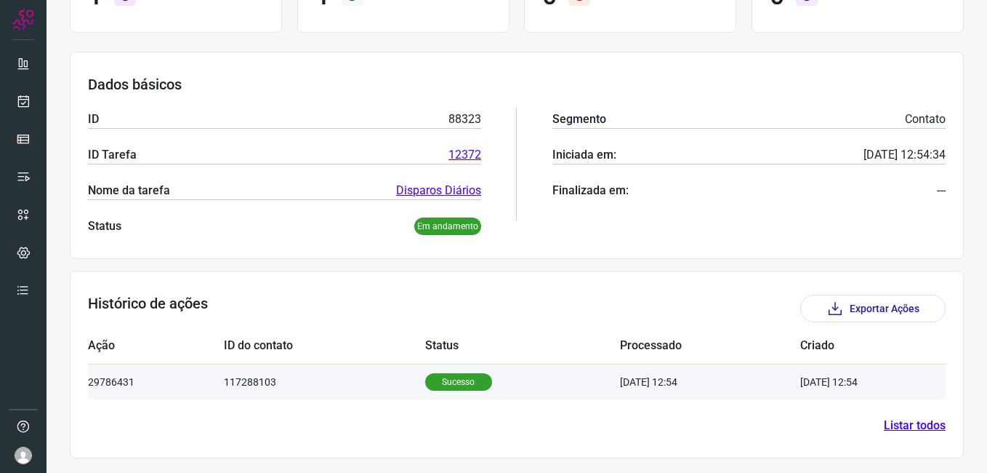
click at [452, 378] on p "Sucesso" at bounding box center [458, 381] width 67 height 17
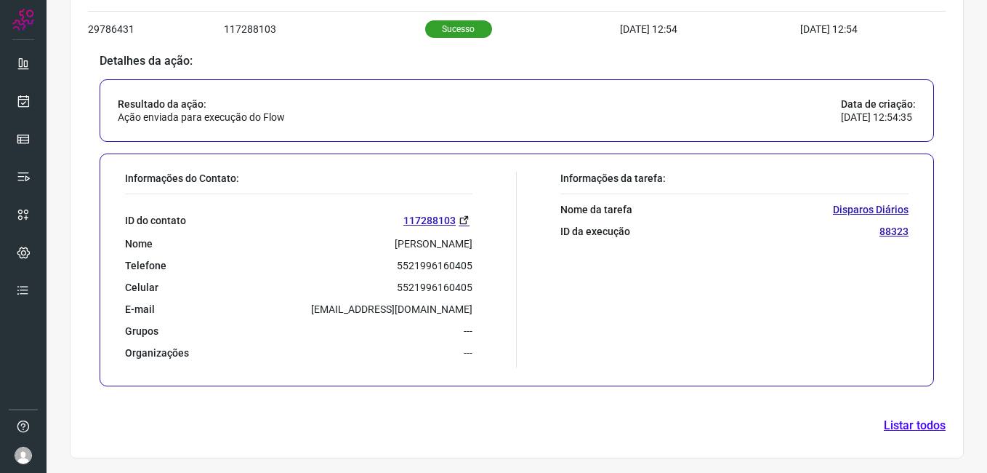
scroll to position [516, 0]
drag, startPoint x: 393, startPoint y: 287, endPoint x: 478, endPoint y: 284, distance: 84.4
click at [478, 284] on div "Informações do Contato: ID do contato 117288103 Nome [PERSON_NAME] Telefone 552…" at bounding box center [317, 270] width 399 height 196
drag, startPoint x: 478, startPoint y: 284, endPoint x: 457, endPoint y: 286, distance: 21.1
copy p "5521996160405"
